Goal: Transaction & Acquisition: Purchase product/service

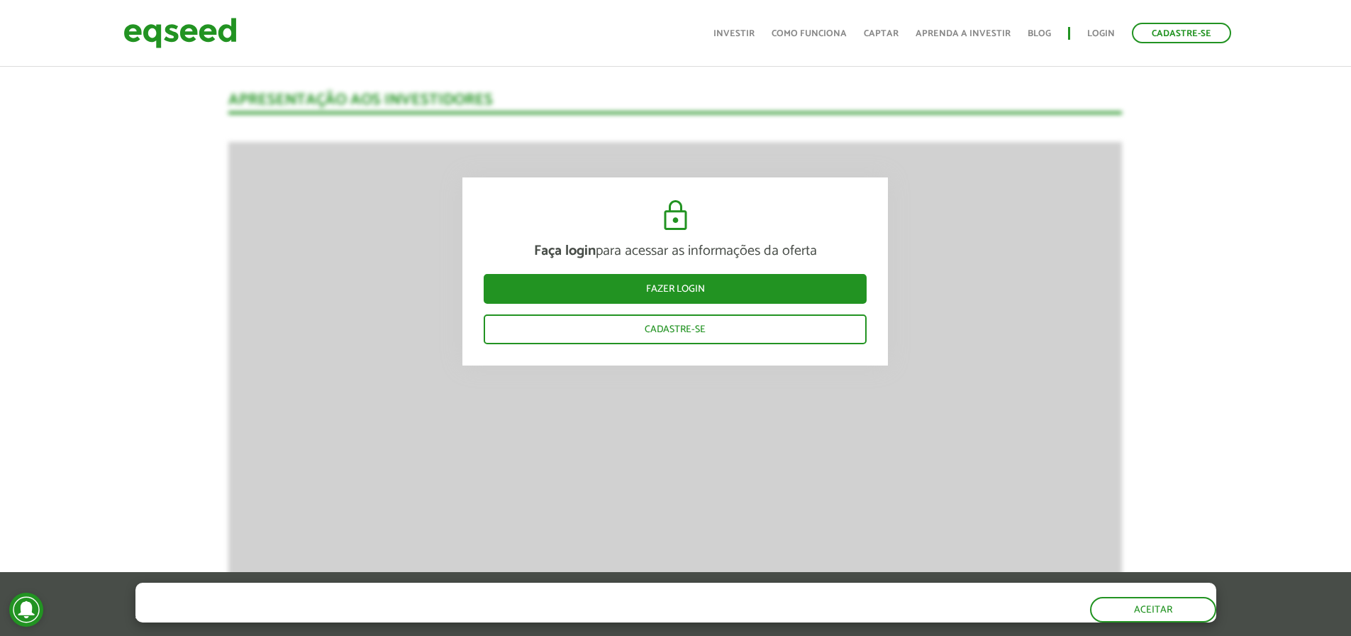
scroll to position [1206, 0]
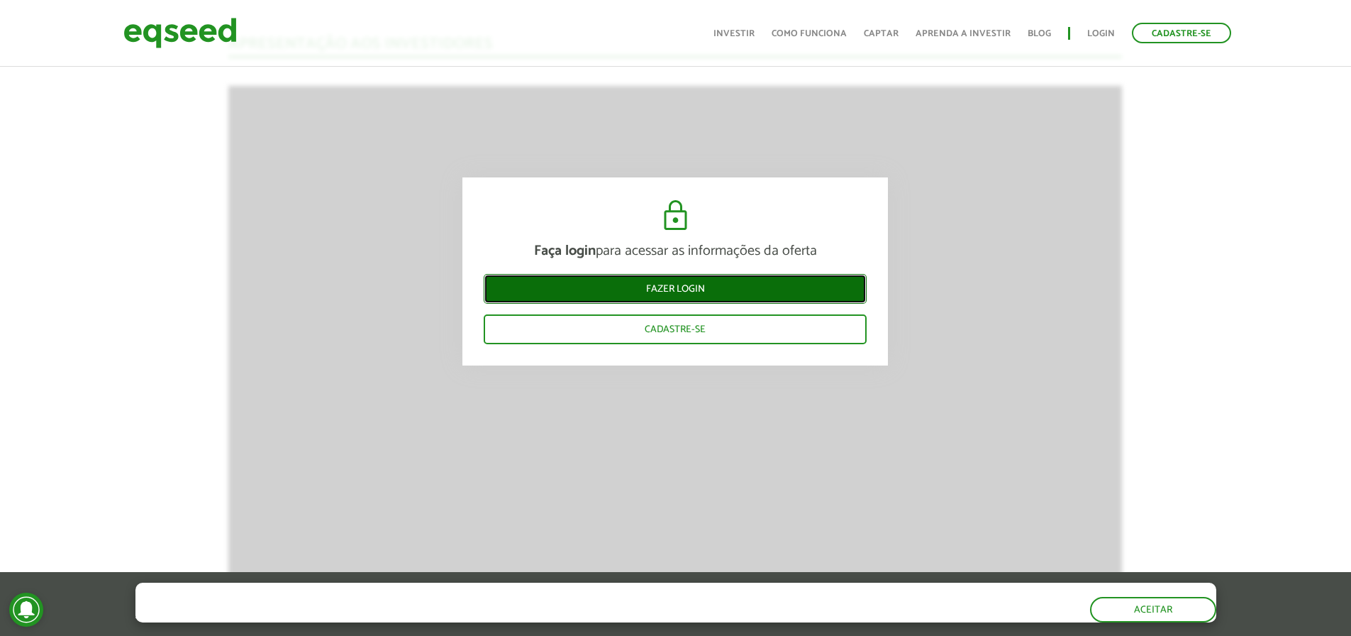
click at [743, 282] on link "Fazer login" at bounding box center [675, 289] width 383 height 30
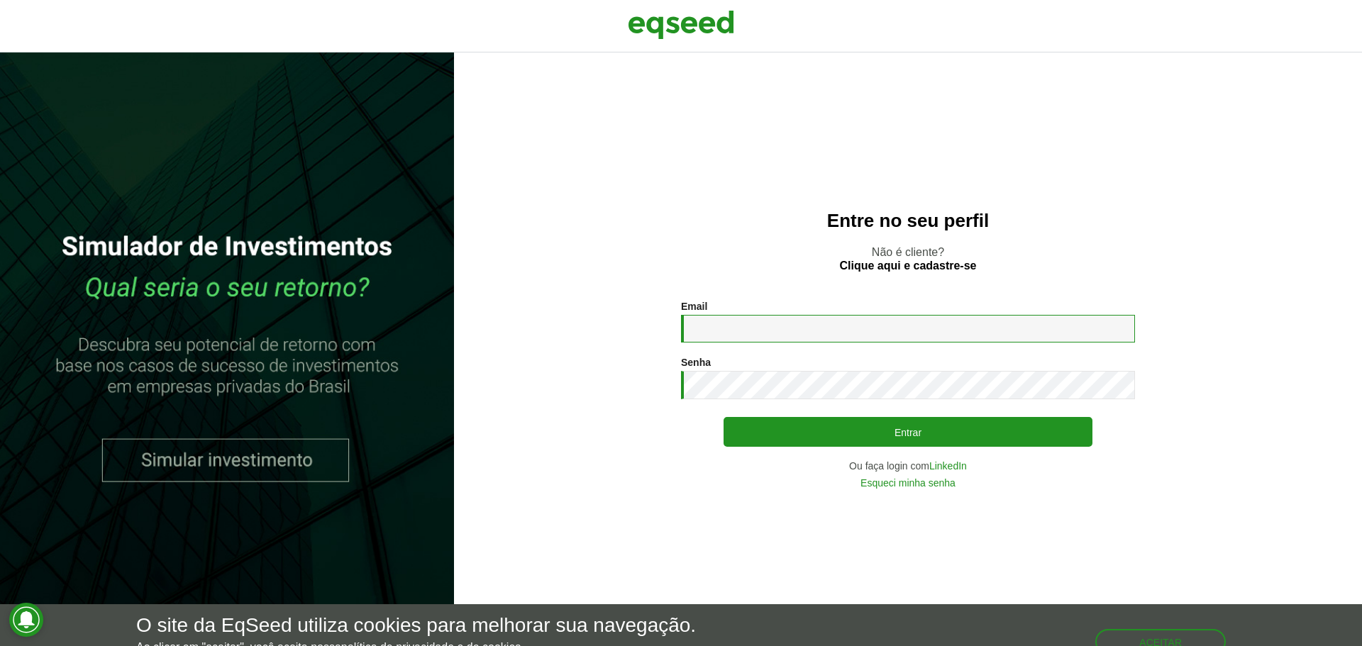
click at [785, 326] on input "Email *" at bounding box center [908, 329] width 454 height 28
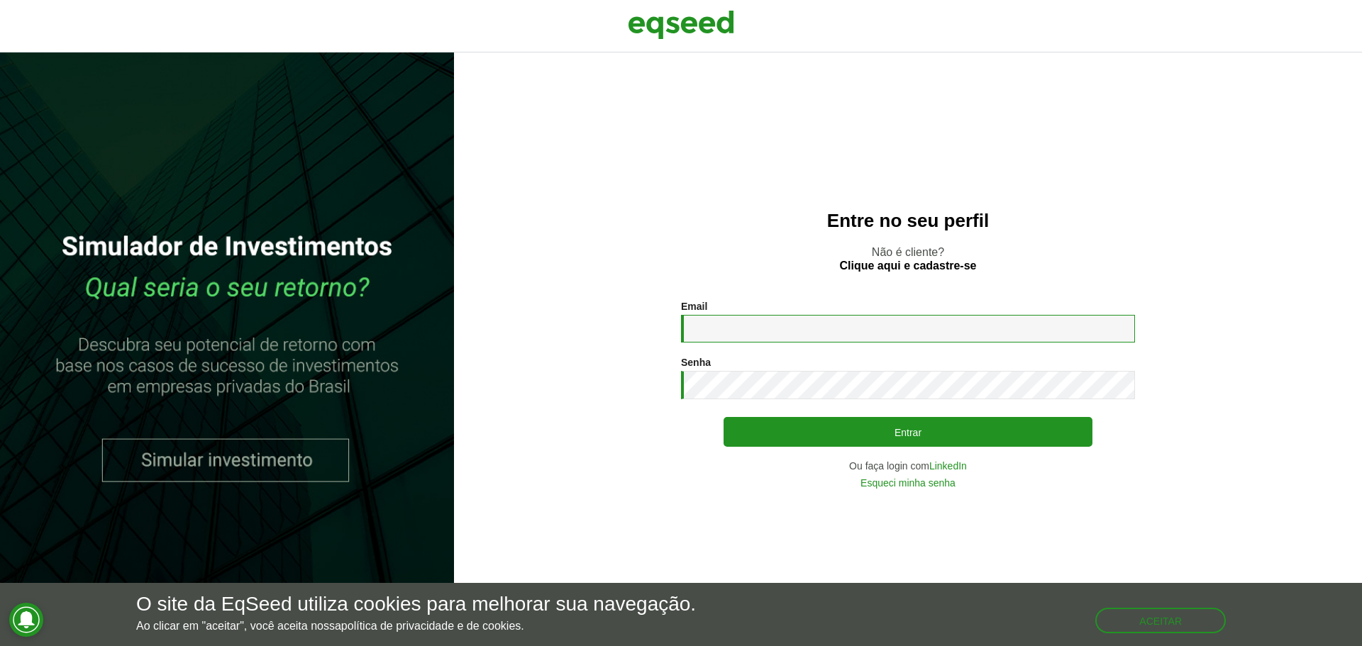
type input "**********"
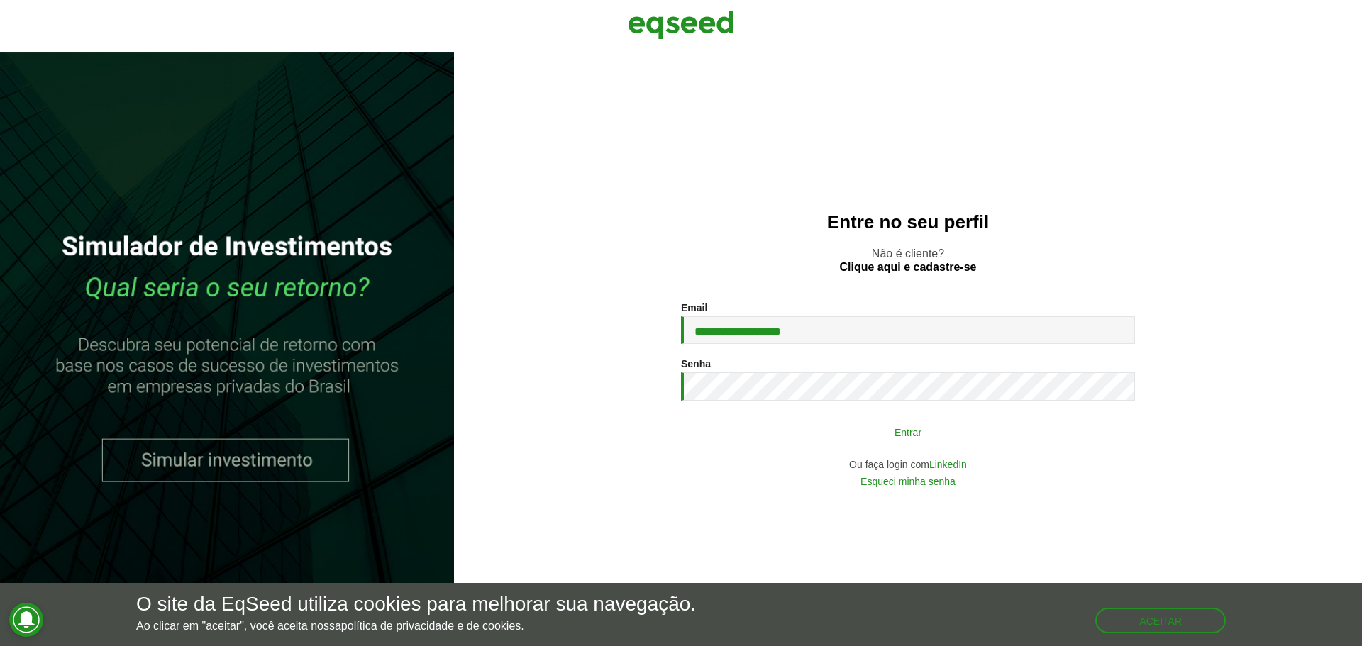
click at [865, 424] on button "Entrar" at bounding box center [908, 432] width 369 height 27
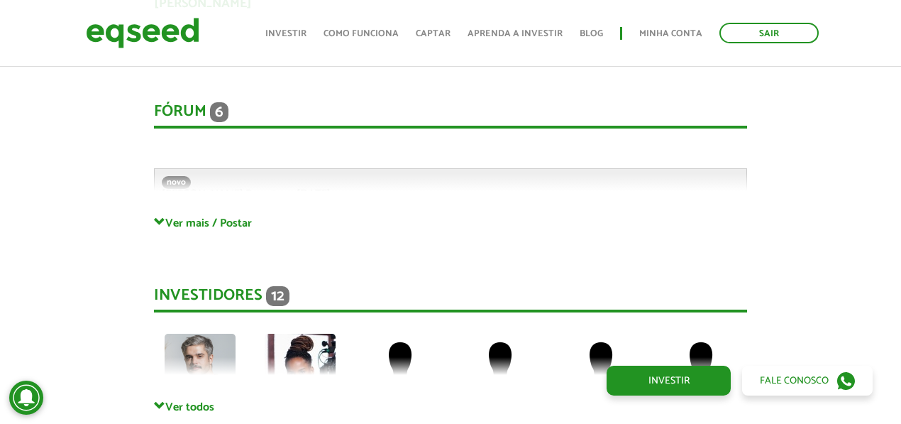
scroll to position [3050, 0]
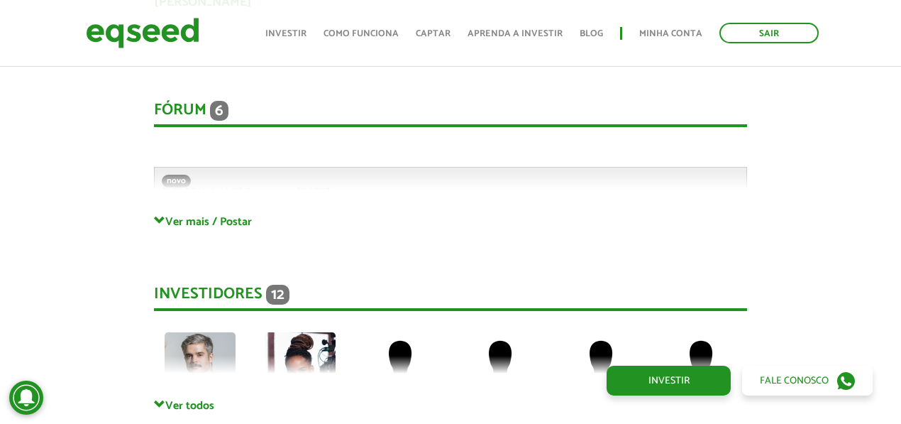
click at [182, 115] on div "Fórum 6" at bounding box center [451, 114] width 594 height 26
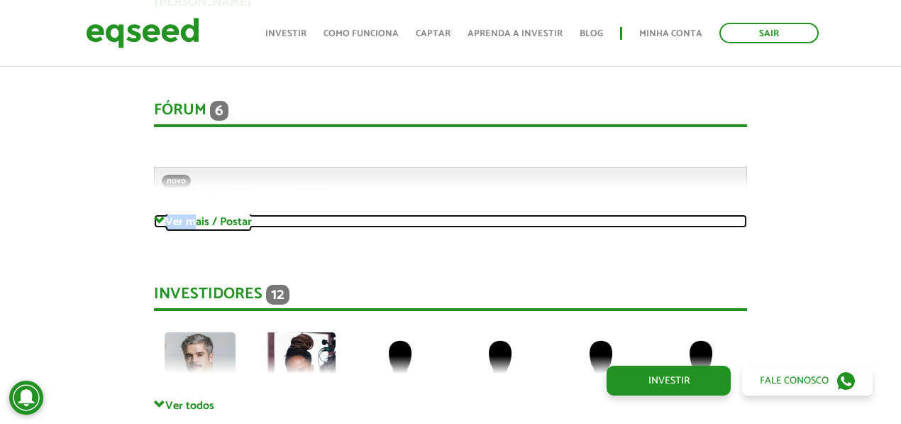
click at [196, 220] on link "Ver mais / Postar" at bounding box center [451, 220] width 594 height 13
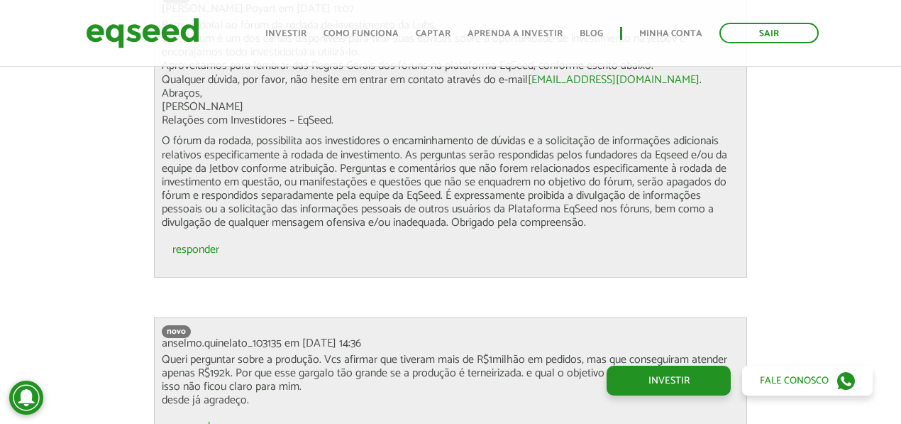
scroll to position [3239, 0]
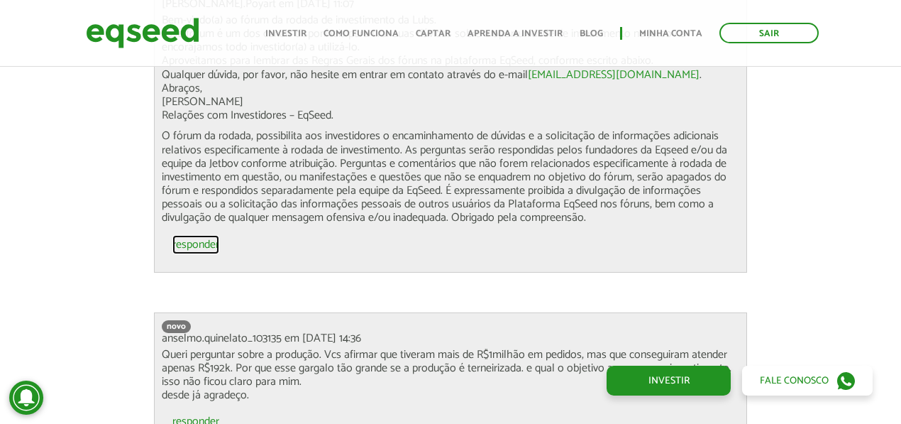
click at [204, 243] on link "responder" at bounding box center [195, 244] width 47 height 11
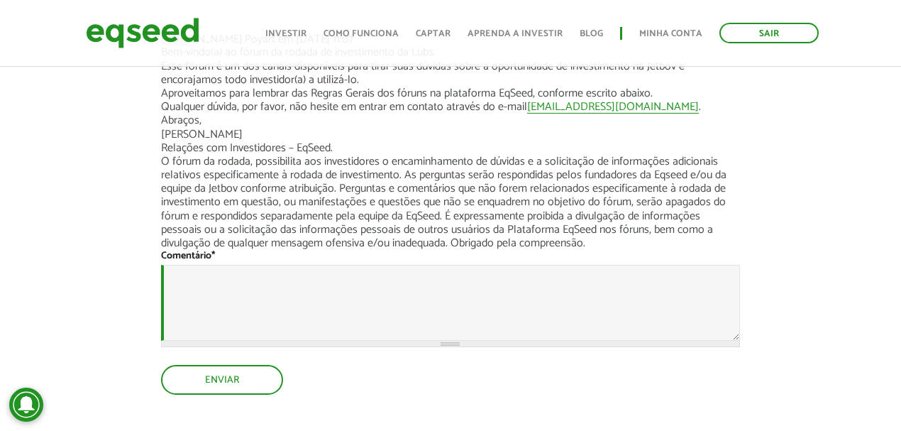
scroll to position [47, 0]
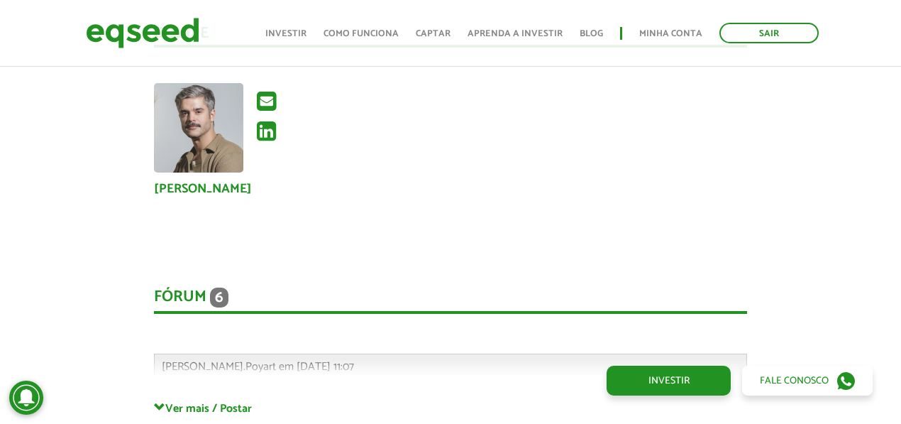
scroll to position [3026, 0]
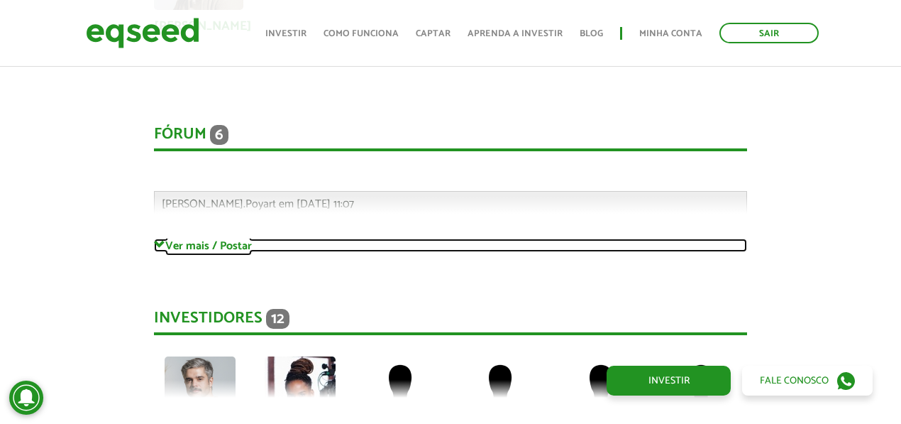
click at [248, 241] on link "Ver mais / Postar" at bounding box center [451, 244] width 594 height 13
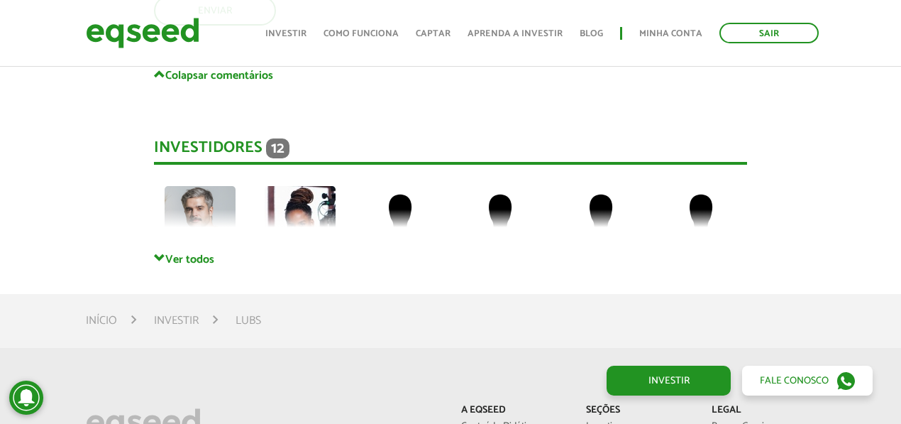
scroll to position [4682, 0]
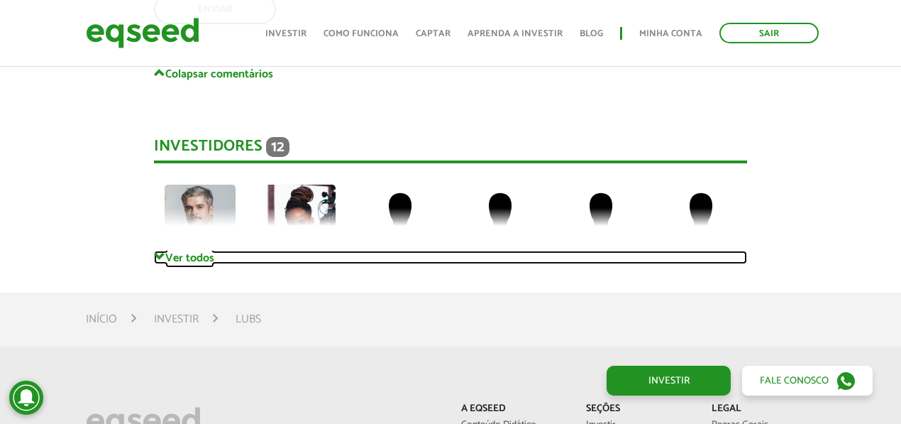
click at [205, 262] on link "Ver todos" at bounding box center [451, 256] width 594 height 13
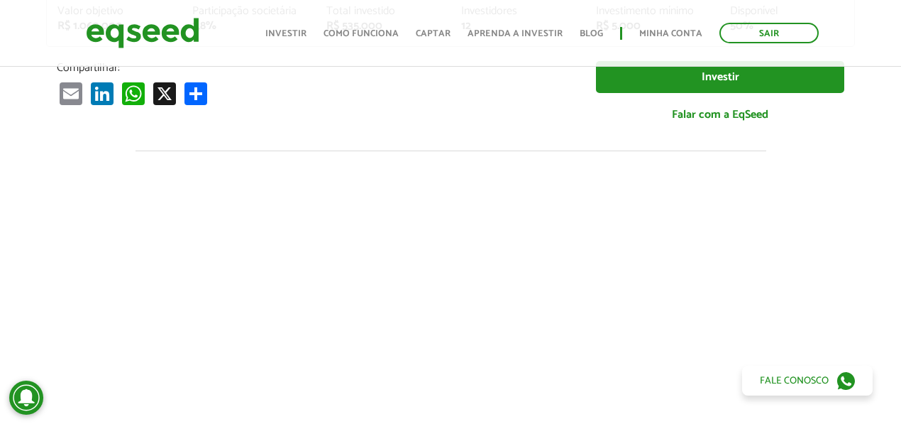
scroll to position [378, 0]
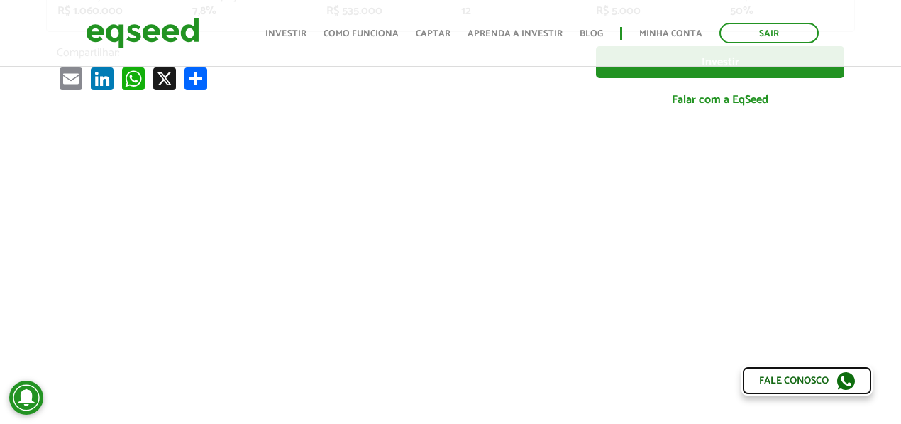
click at [782, 384] on link "Fale conosco" at bounding box center [806, 380] width 131 height 30
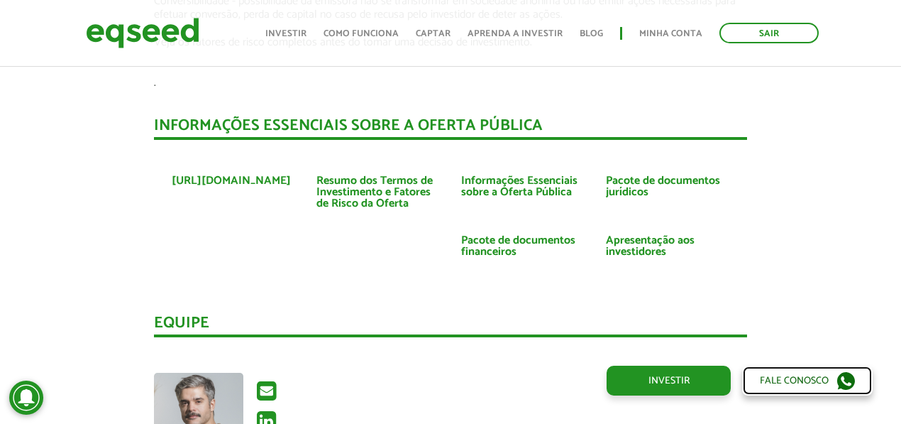
scroll to position [2696, 0]
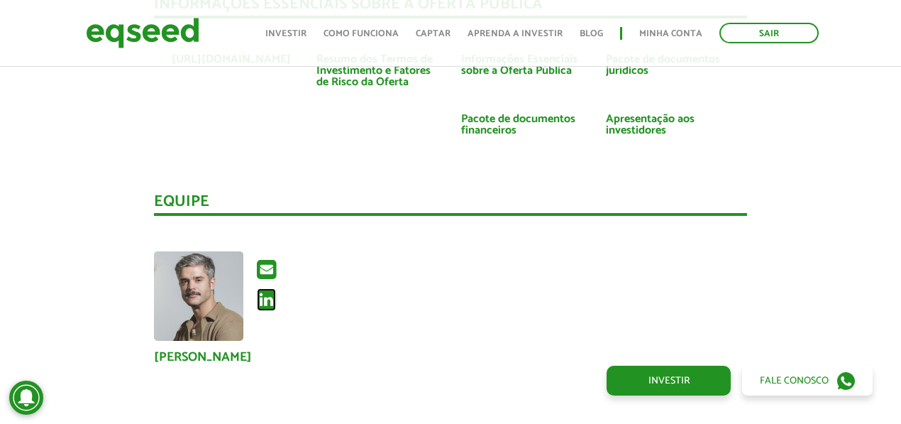
click at [270, 304] on icon at bounding box center [266, 299] width 19 height 23
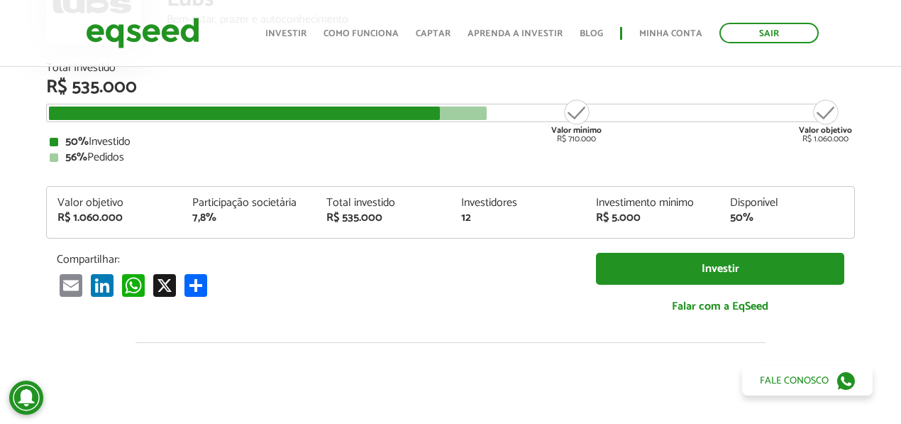
scroll to position [0, 0]
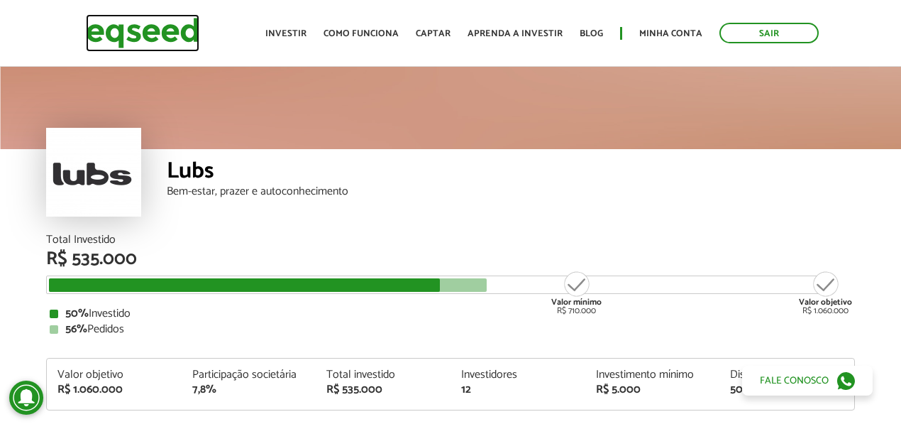
click at [185, 31] on img at bounding box center [143, 33] width 114 height 38
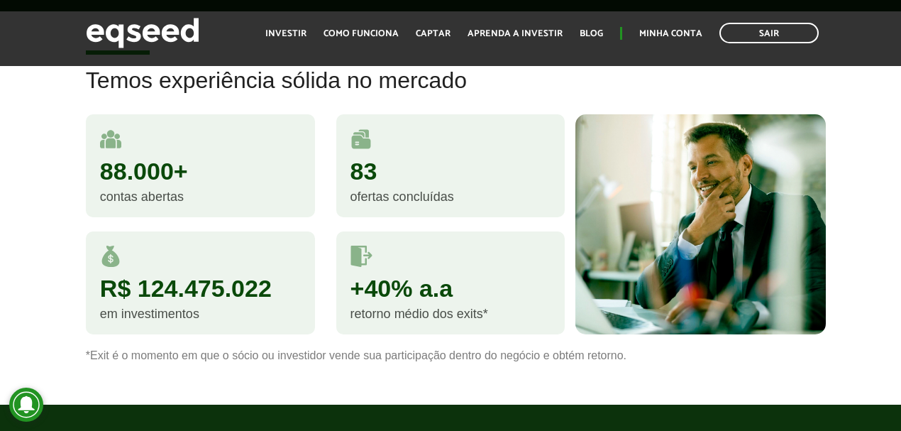
scroll to position [1371, 0]
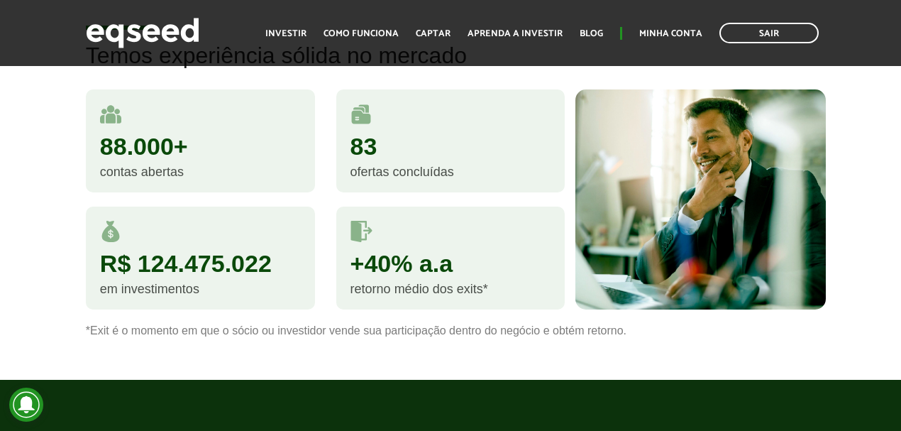
drag, startPoint x: 206, startPoint y: 143, endPoint x: 216, endPoint y: 141, distance: 9.5
click at [207, 143] on div "88.000+" at bounding box center [200, 146] width 201 height 24
click at [216, 141] on div "88.000+" at bounding box center [200, 146] width 201 height 24
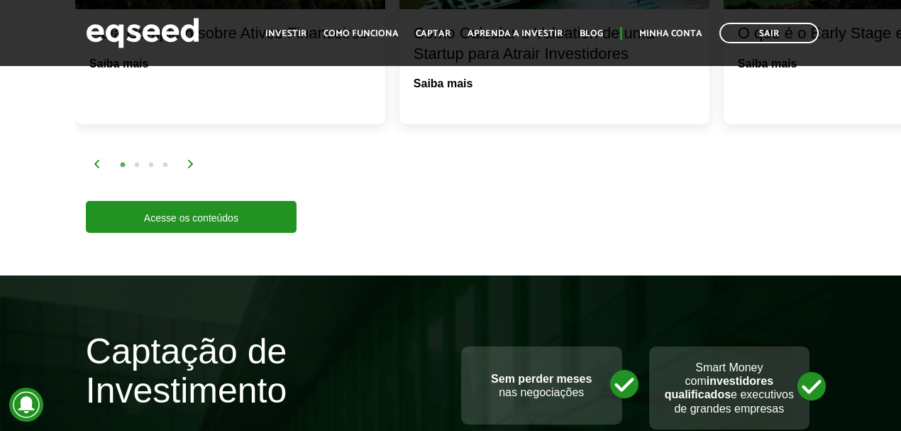
scroll to position [3074, 0]
